Goal: Use online tool/utility: Utilize a website feature to perform a specific function

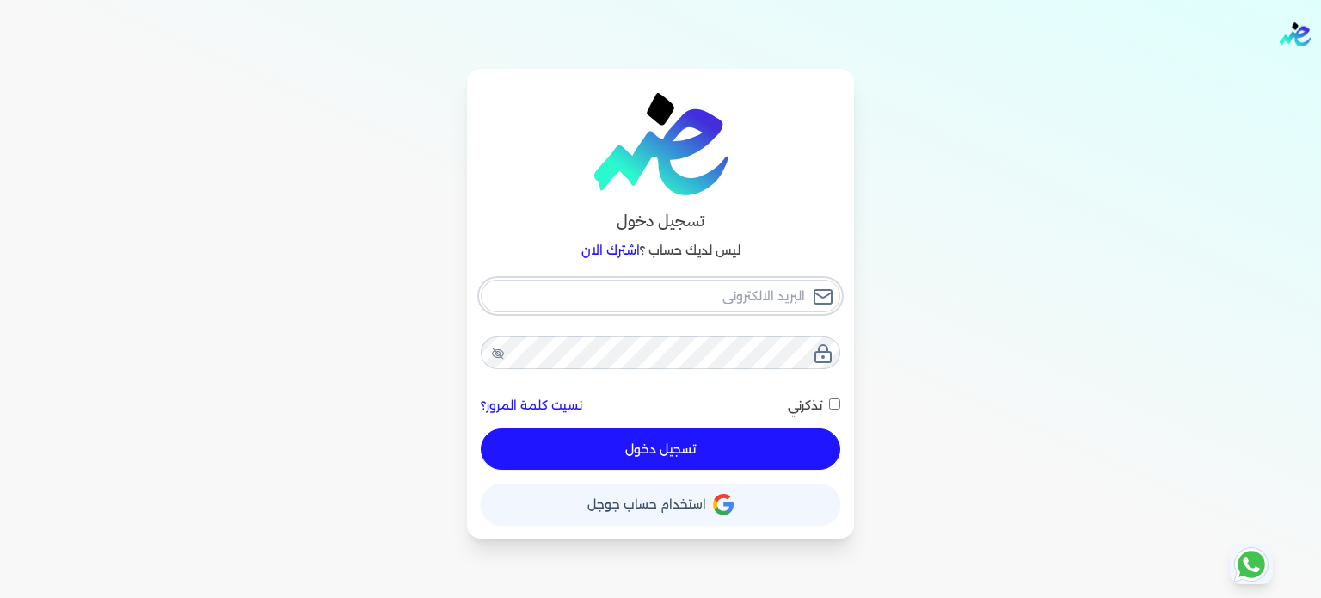
click at [725, 288] on input "email" at bounding box center [661, 296] width 360 height 33
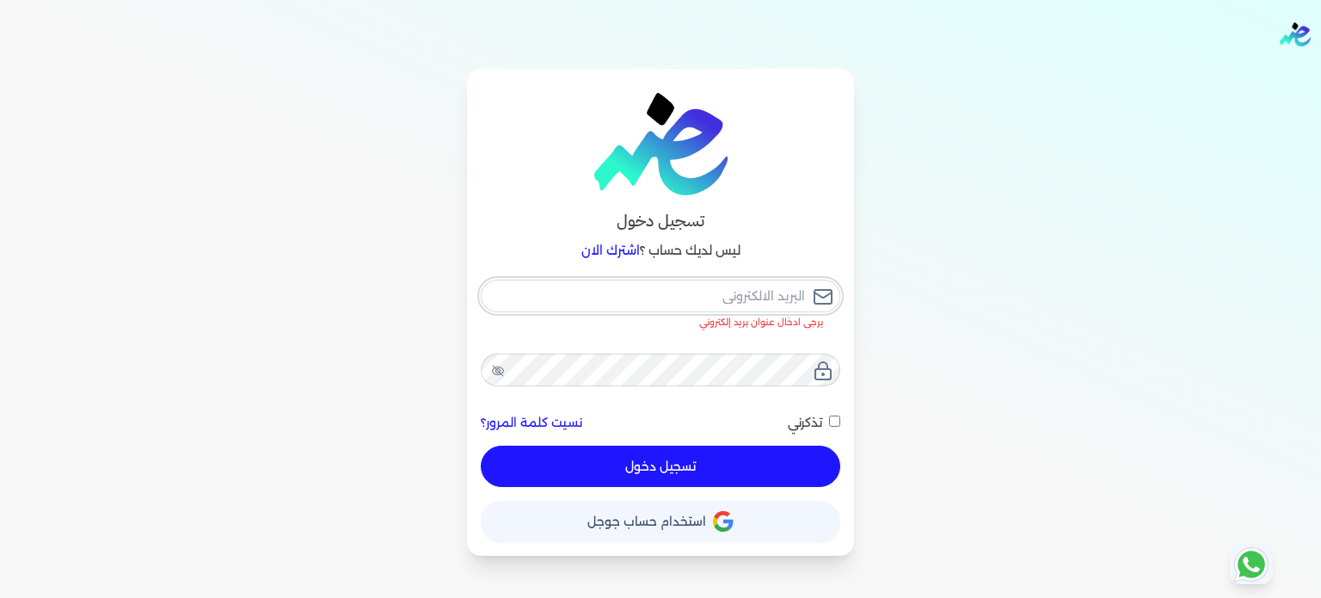
type input "[EMAIL_ADDRESS][DOMAIN_NAME]"
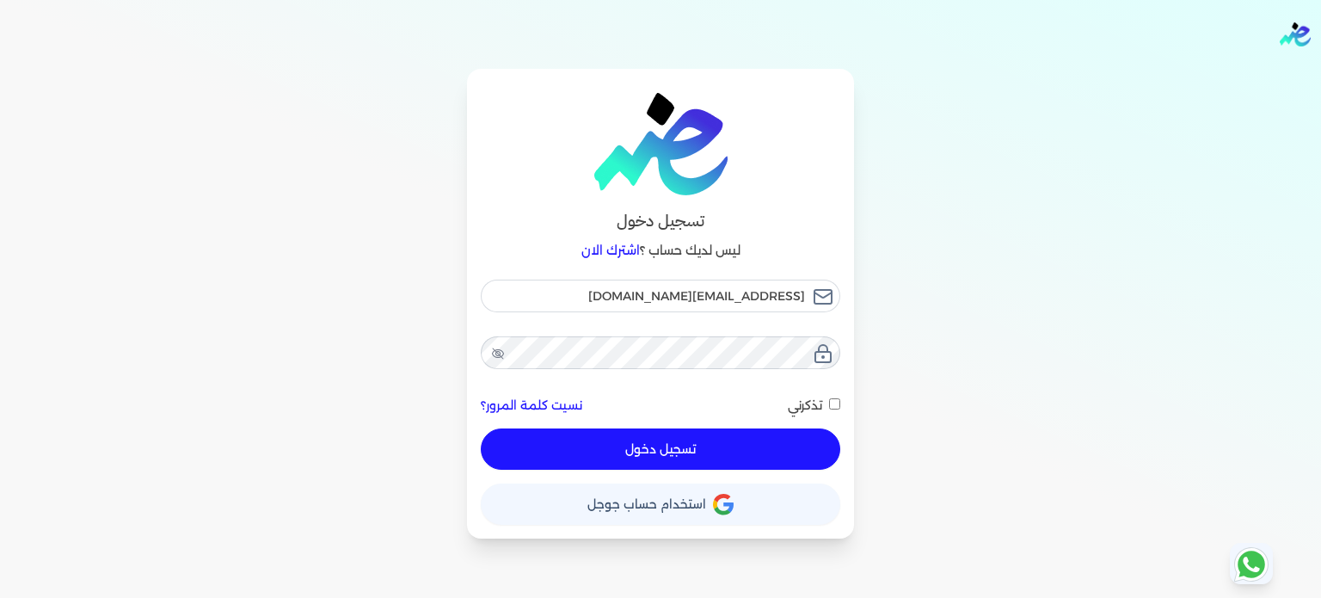
click at [673, 457] on button "تسجيل دخول" at bounding box center [661, 448] width 360 height 41
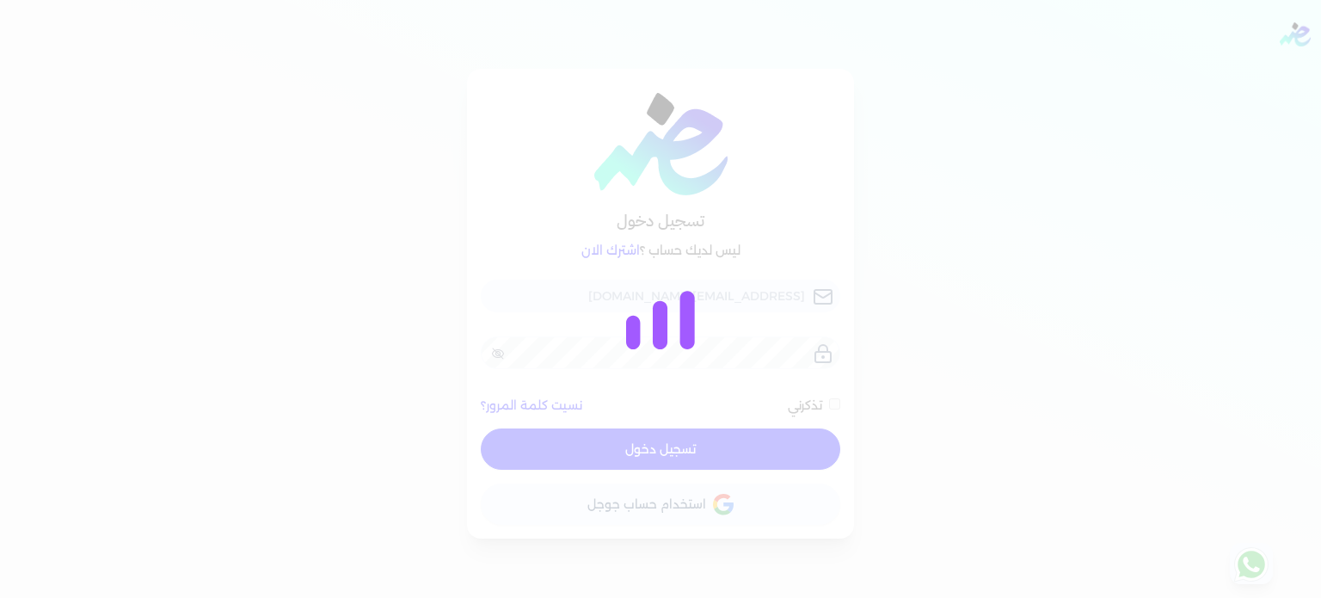
checkbox input "false"
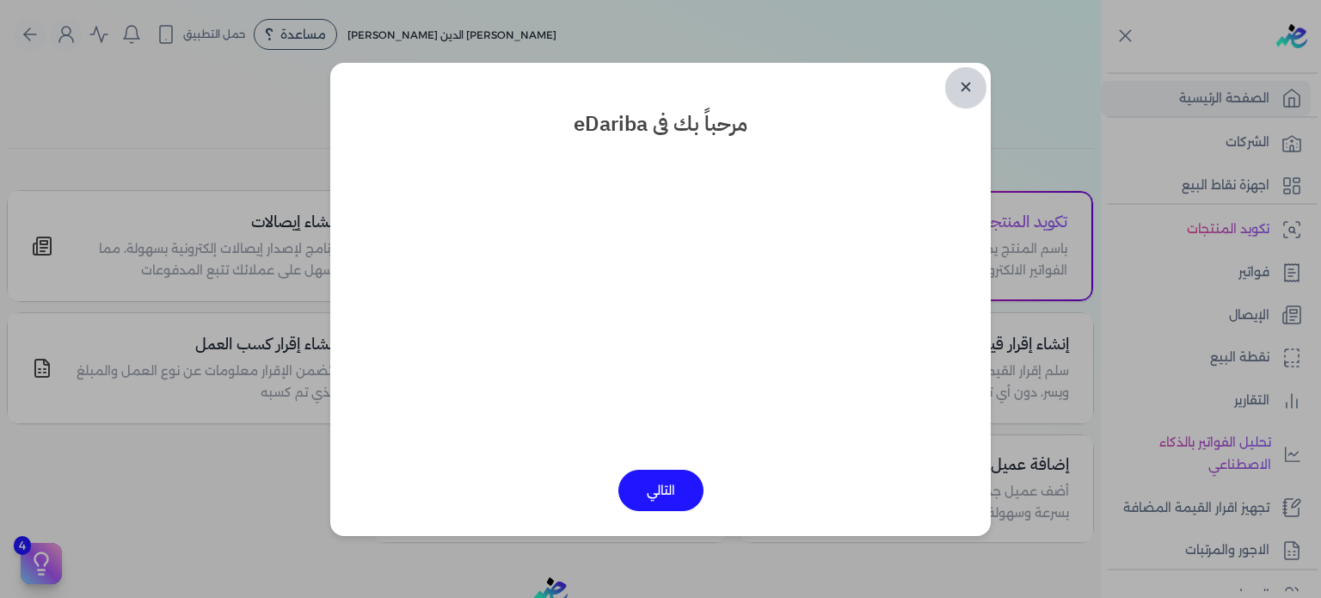
click at [970, 95] on link "✕" at bounding box center [965, 87] width 41 height 41
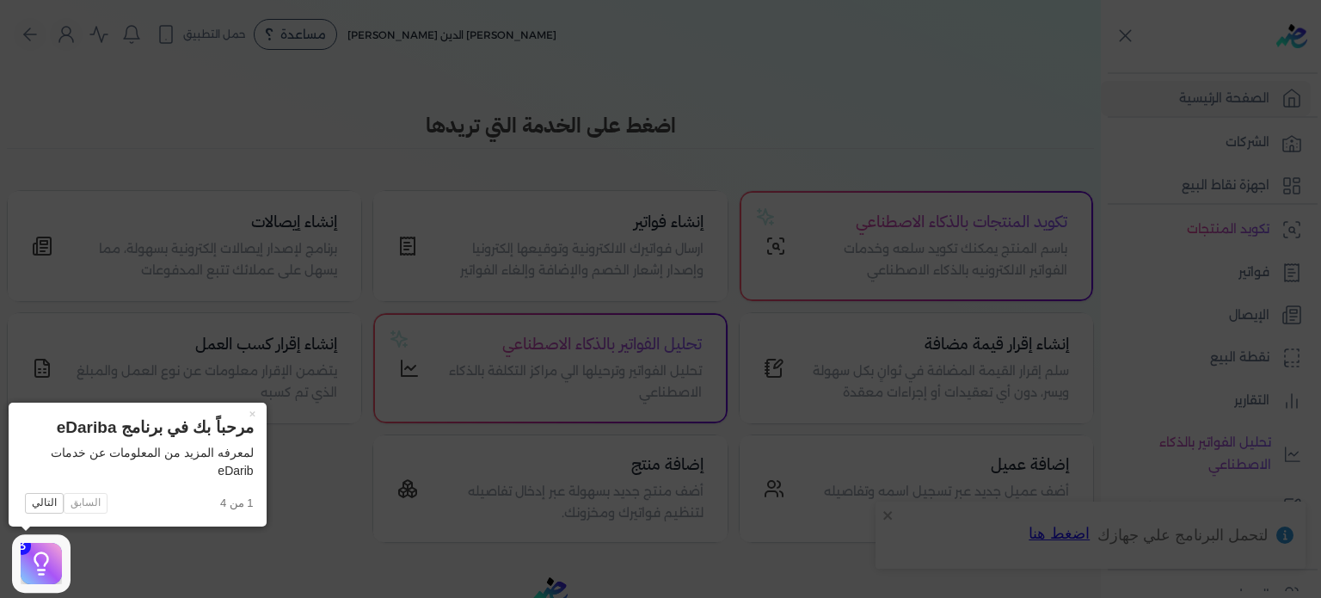
click at [1183, 226] on icon at bounding box center [660, 299] width 1321 height 598
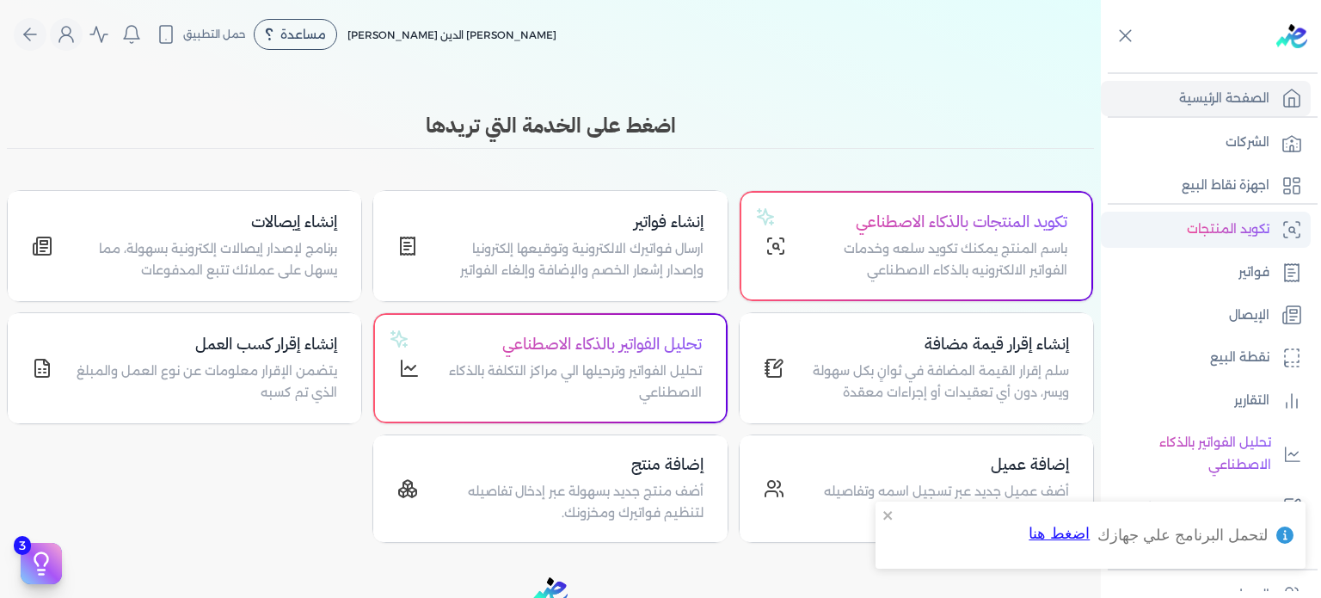
click at [1246, 239] on p "تكويد المنتجات" at bounding box center [1228, 230] width 83 height 22
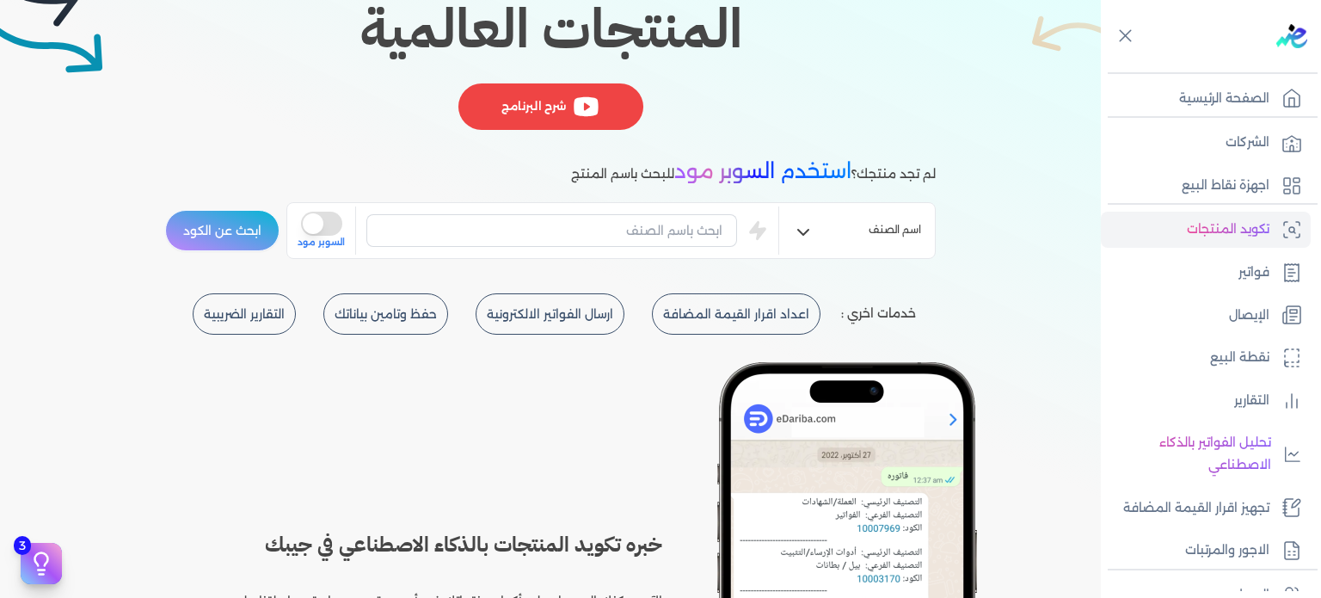
scroll to position [286, 0]
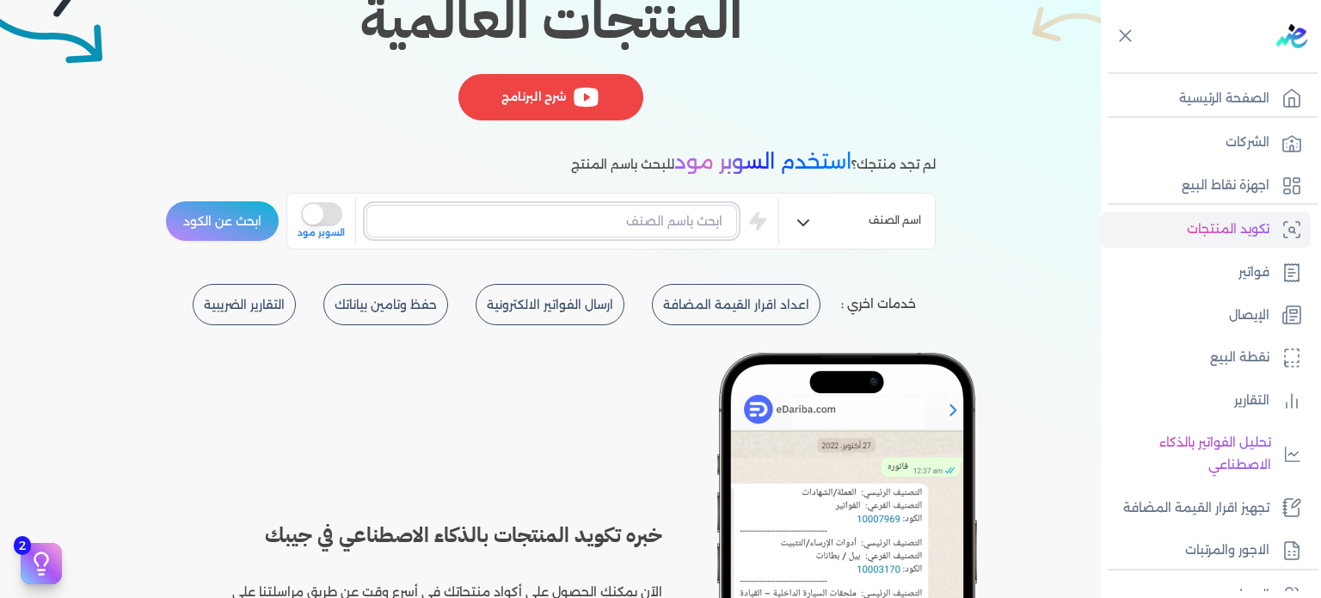
click at [620, 206] on input "text" at bounding box center [551, 221] width 371 height 33
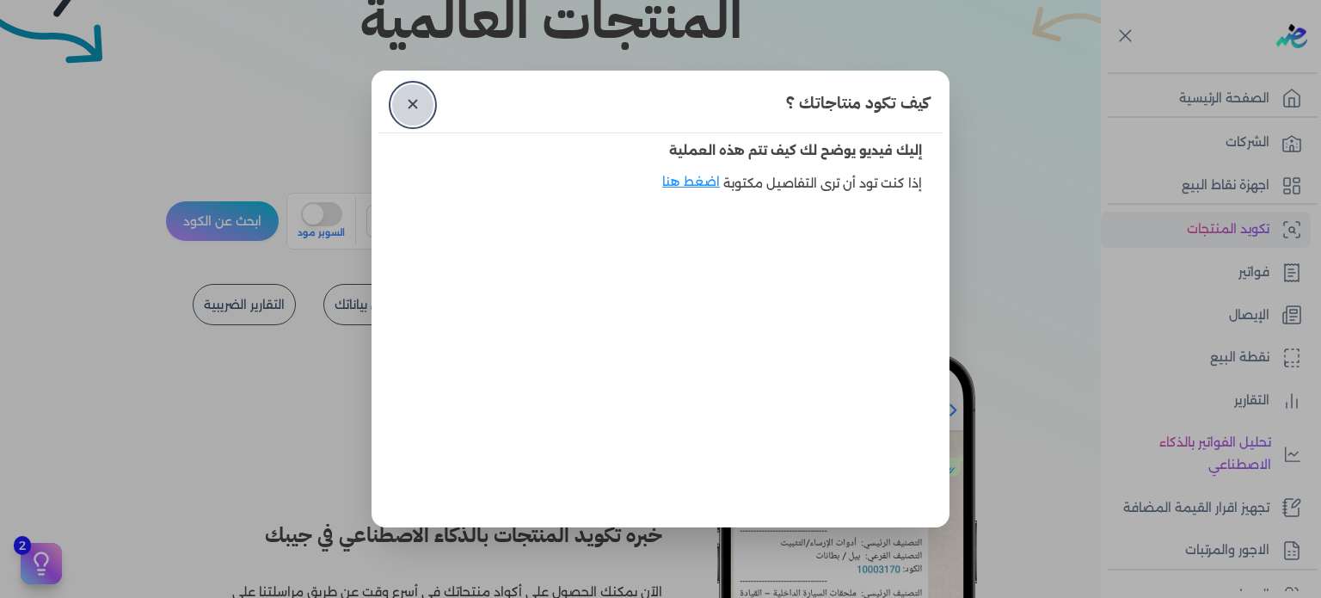
click at [427, 105] on link "✕" at bounding box center [412, 104] width 41 height 41
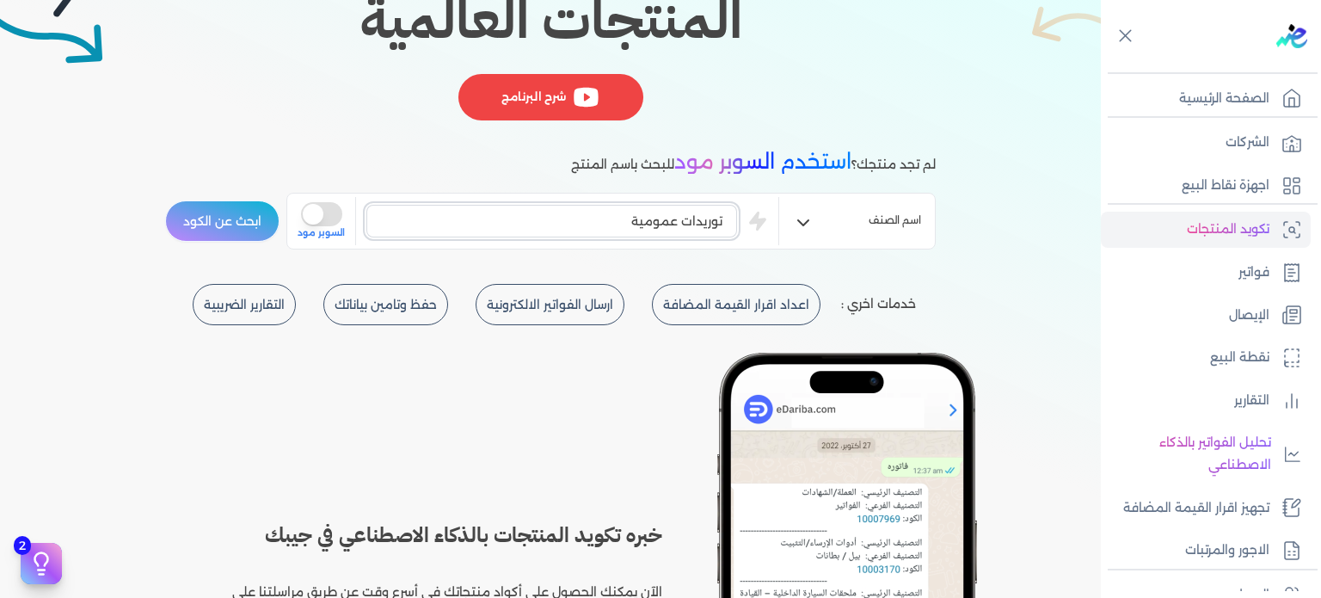
type input "توريدات عمومية"
click at [165, 200] on button "ابحث عن الكود" at bounding box center [222, 220] width 114 height 41
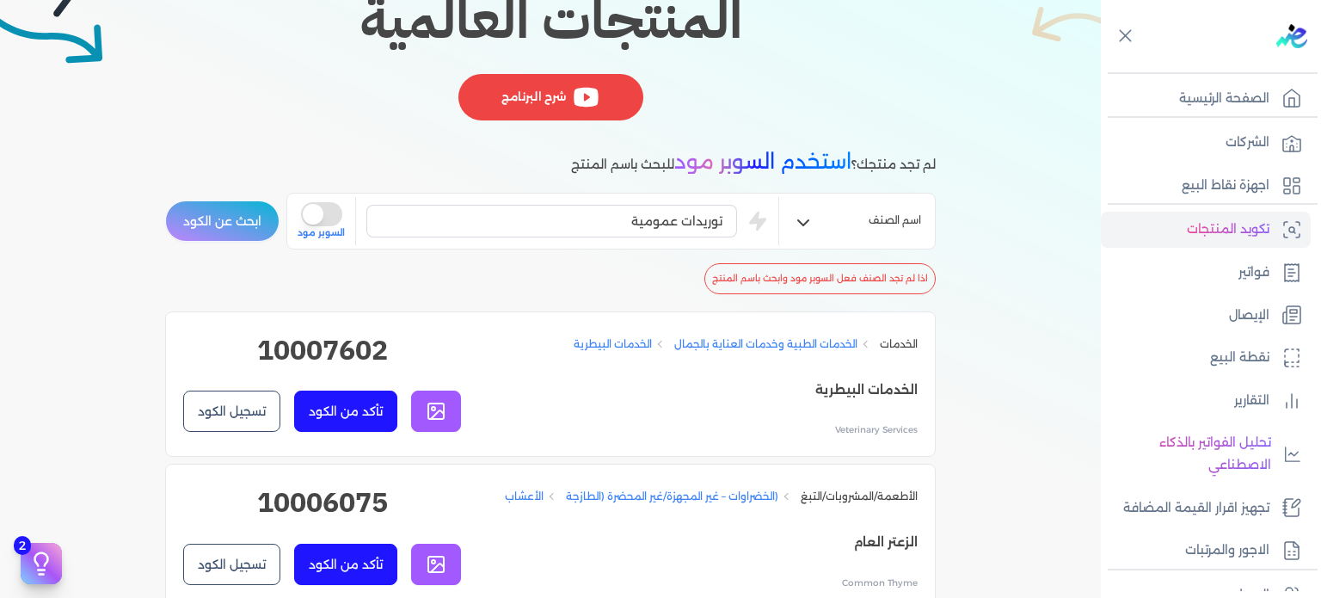
click at [331, 209] on button "is super mode" at bounding box center [321, 214] width 41 height 24
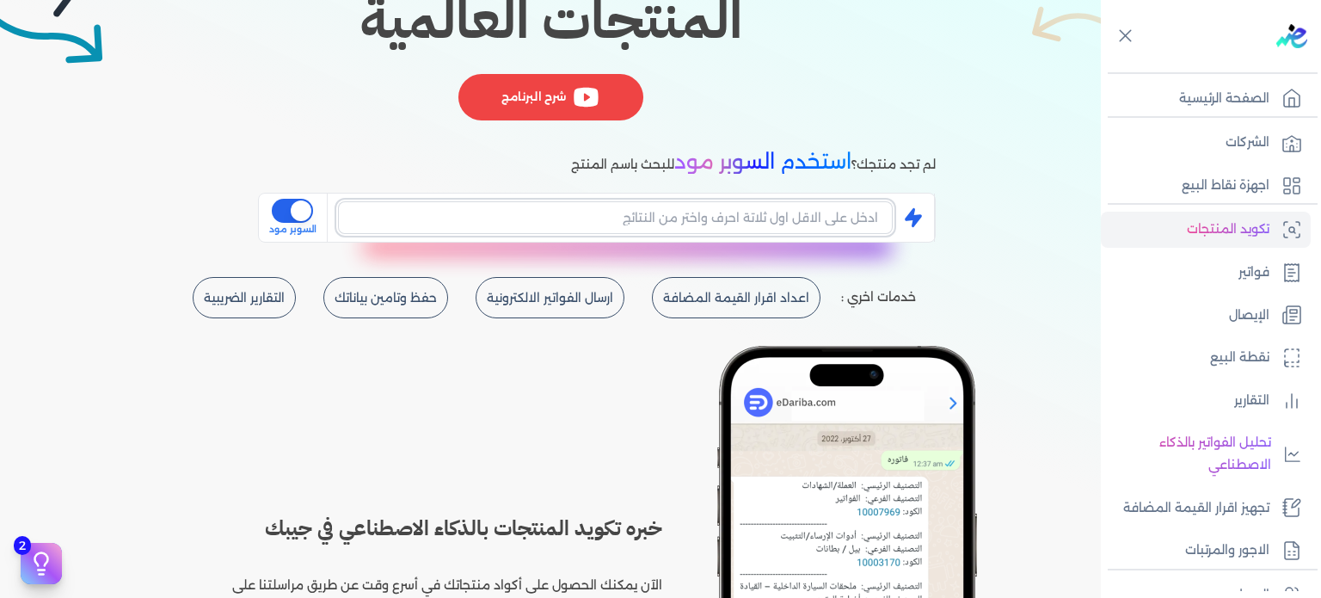
click at [575, 227] on input "text" at bounding box center [615, 217] width 555 height 33
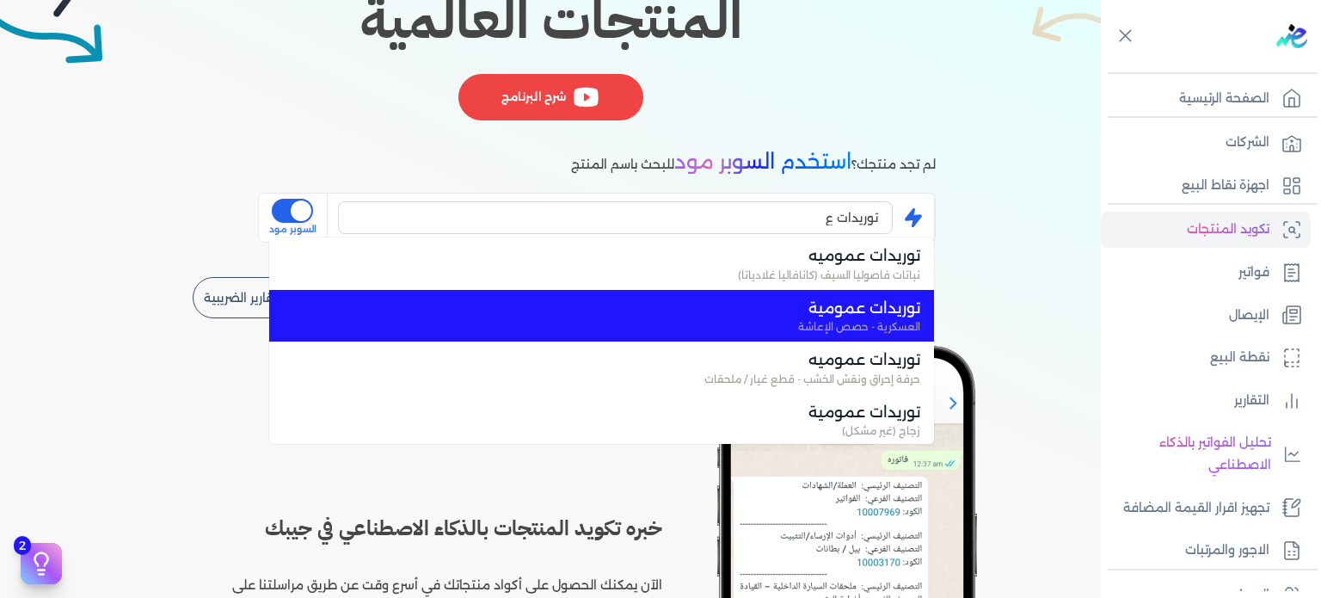
type input "توريدات عمومية"
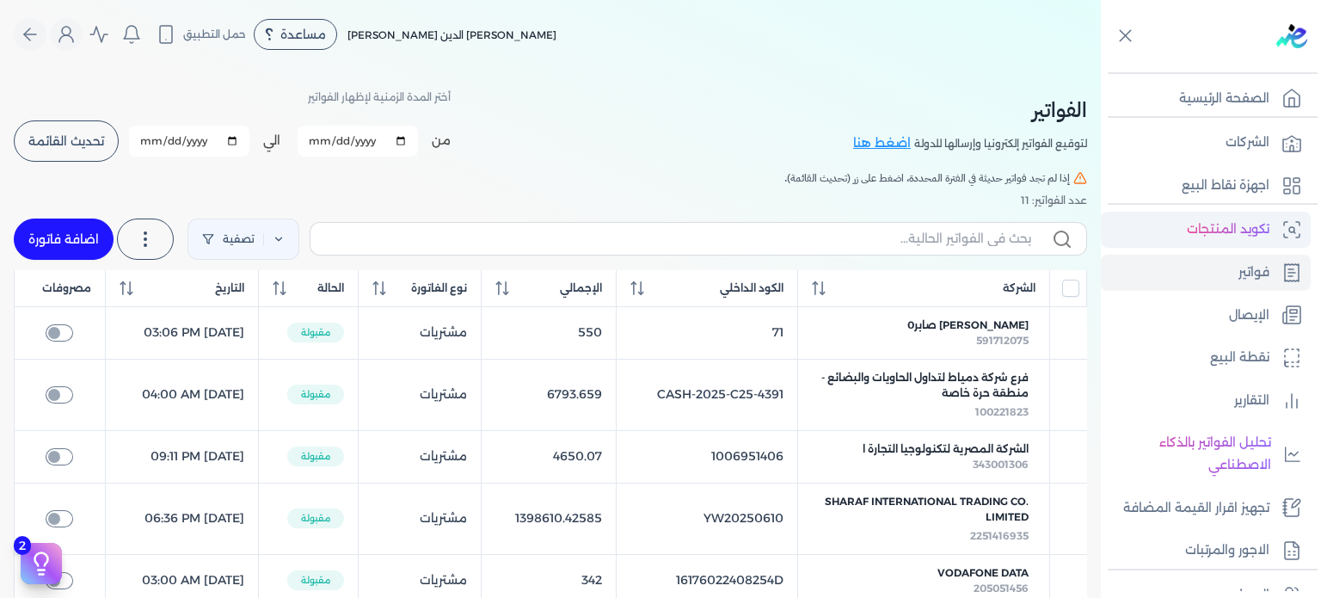
click at [1215, 230] on p "تكويد المنتجات" at bounding box center [1228, 230] width 83 height 22
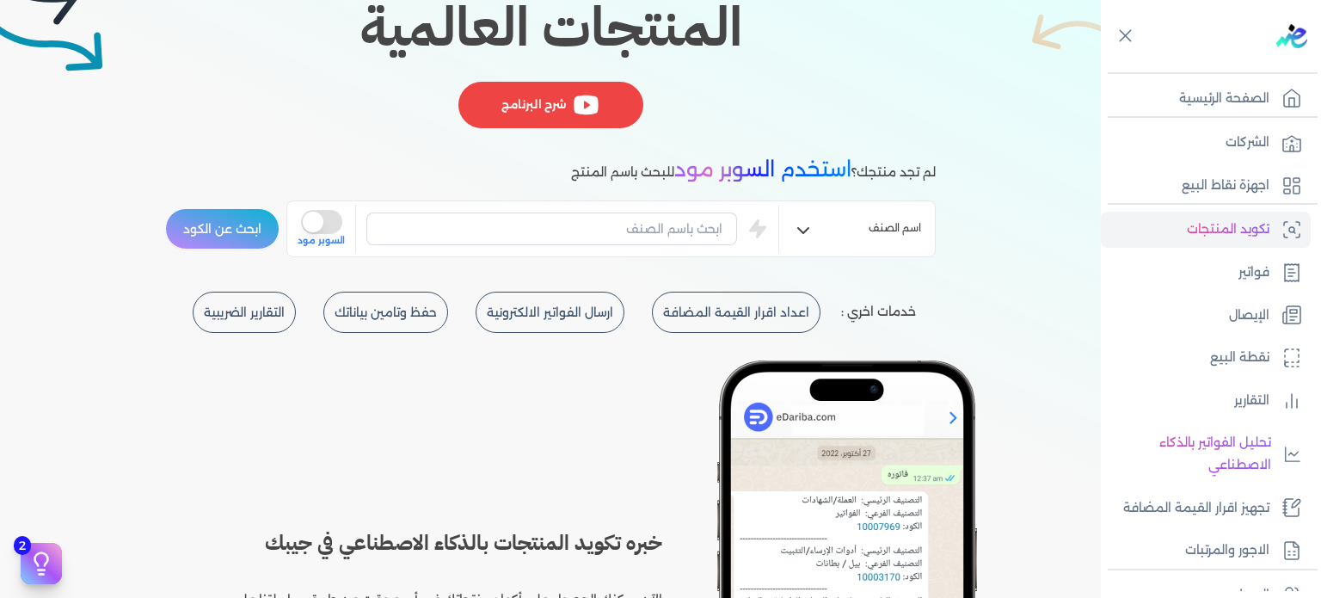
scroll to position [286, 0]
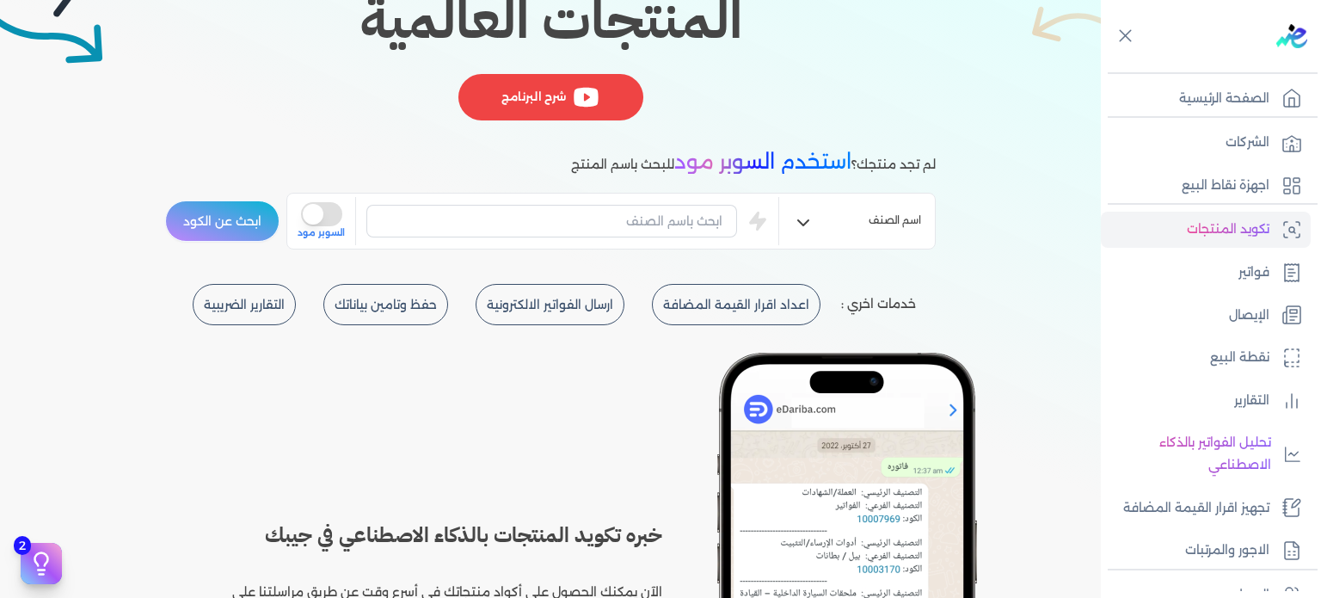
click at [298, 212] on div "اسم الصنف is super mode السوبر مود" at bounding box center [610, 221] width 649 height 57
click at [311, 213] on button "is super mode" at bounding box center [321, 214] width 41 height 24
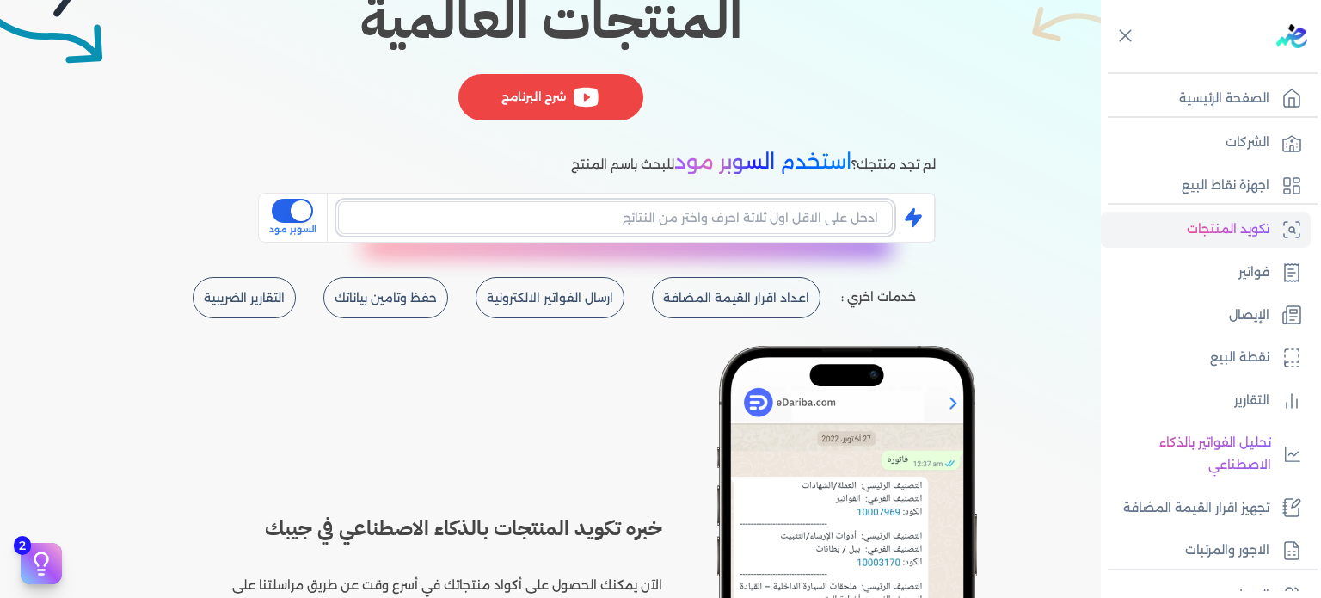
click at [598, 215] on input "text" at bounding box center [615, 217] width 555 height 33
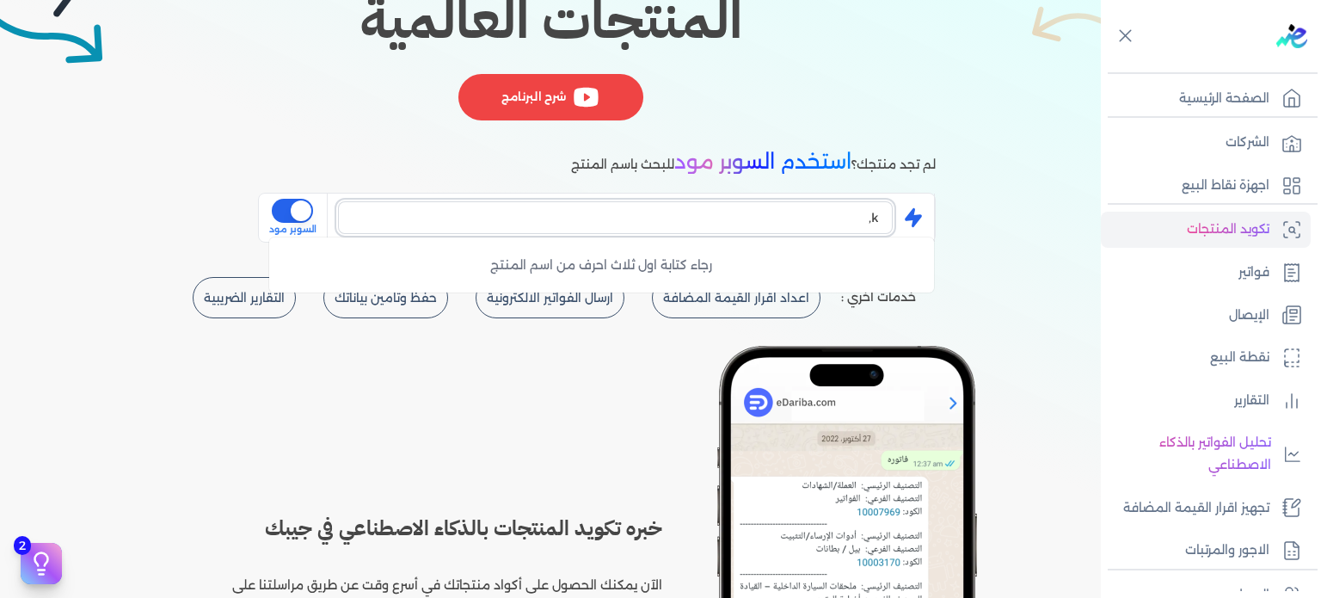
type input "k"
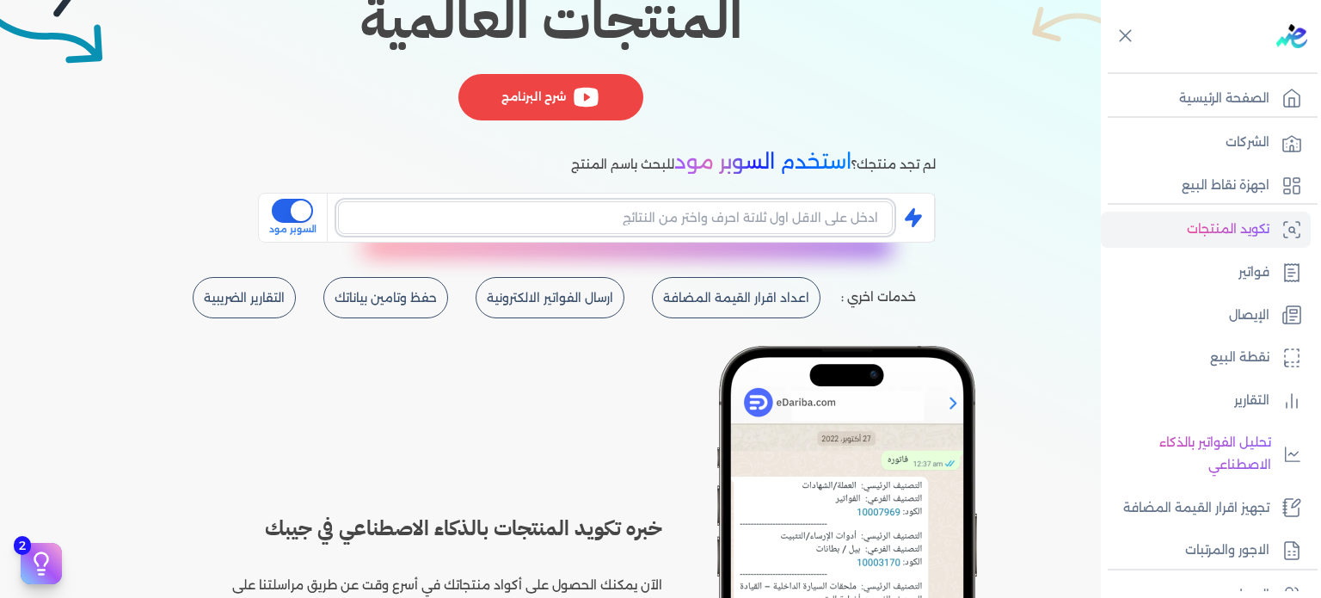
click at [598, 216] on input "text" at bounding box center [615, 217] width 555 height 33
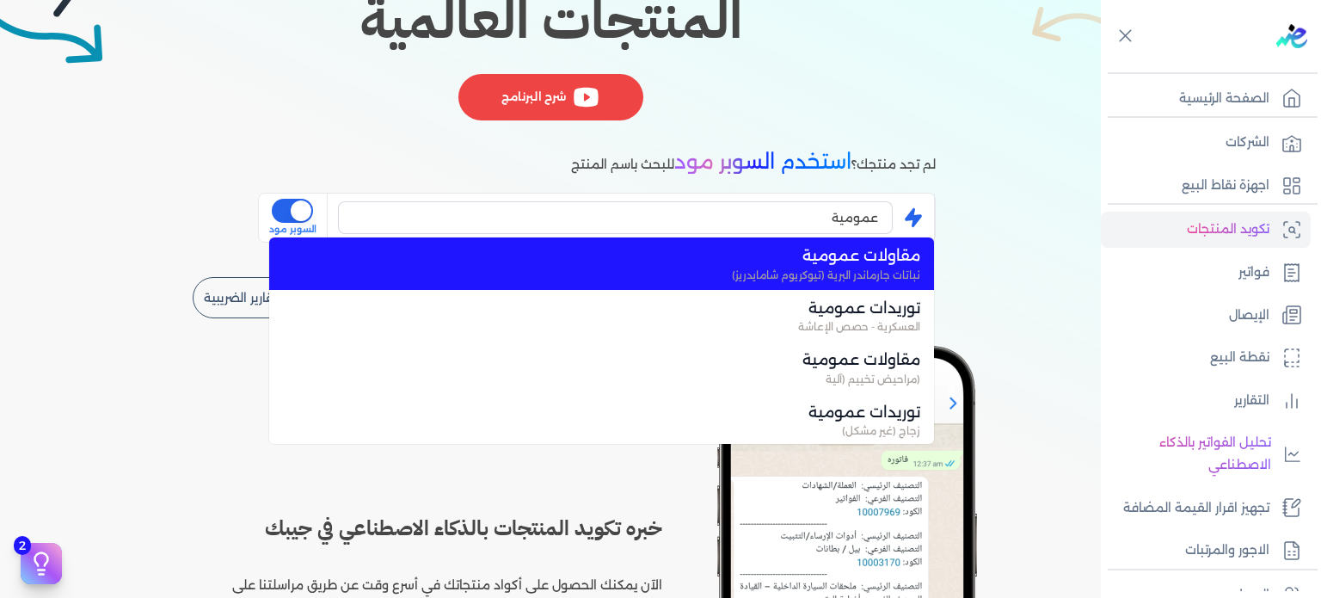
click at [807, 254] on span "مقاولات عمومية" at bounding box center [612, 255] width 617 height 22
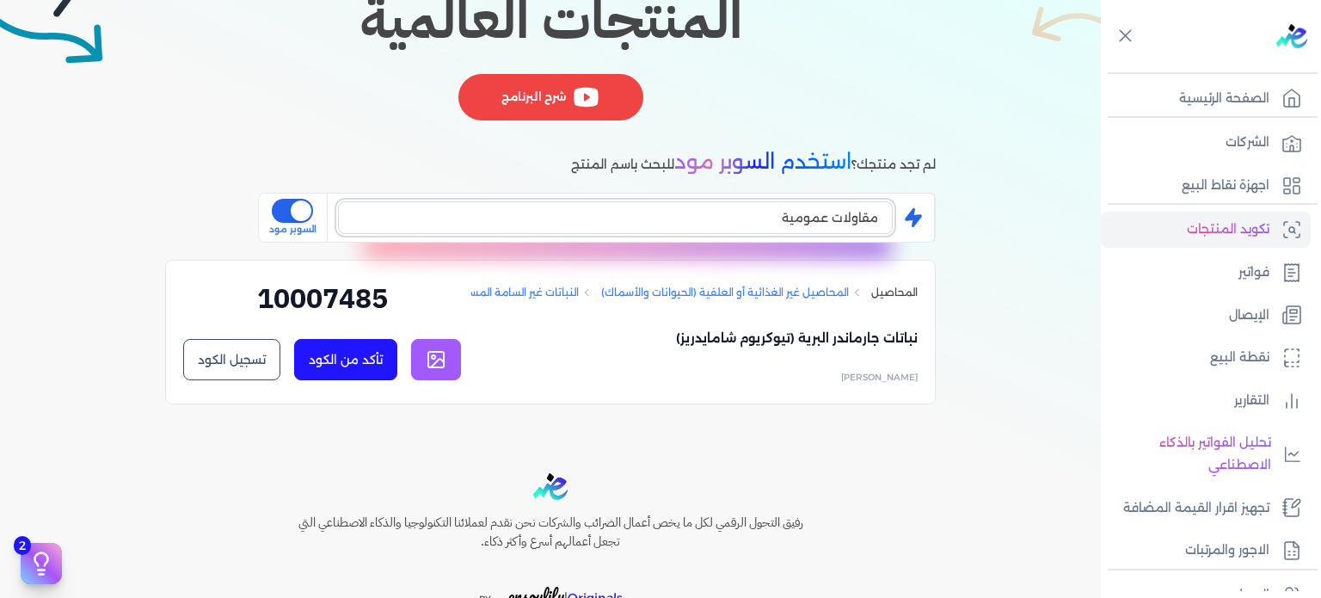
click at [830, 220] on input "مقاولات عمومية" at bounding box center [615, 217] width 555 height 33
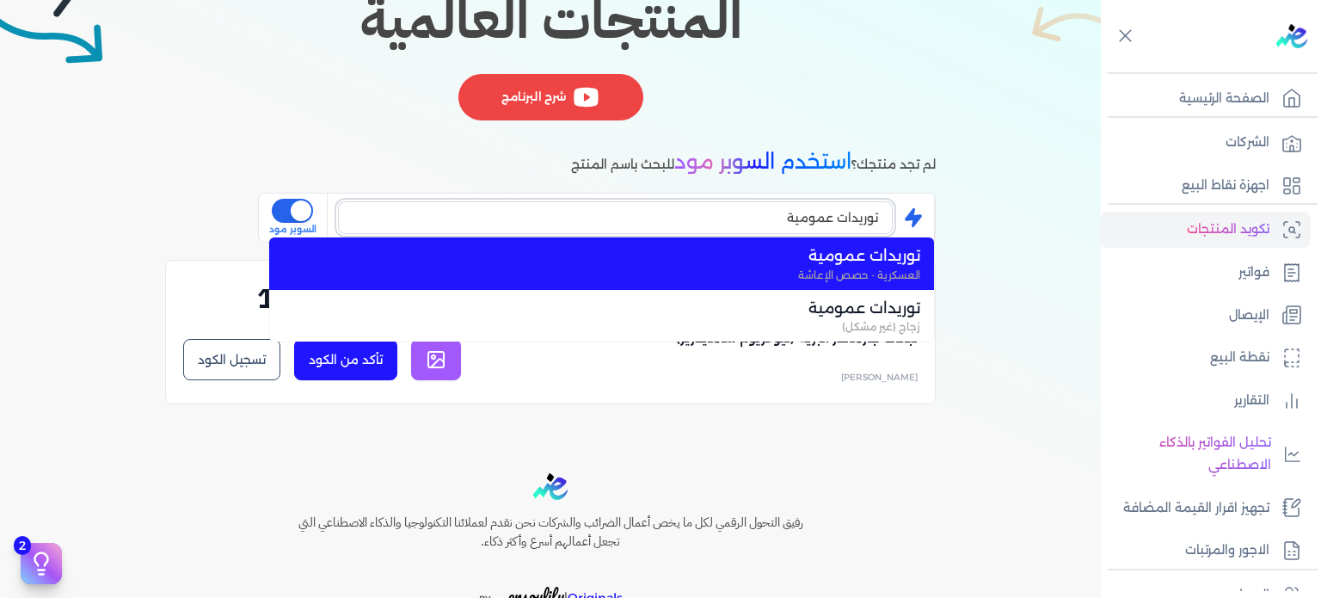
type input "توريدات عمومية"
click at [853, 316] on span "توريدات عمومية" at bounding box center [612, 308] width 617 height 22
